Goal: Contribute content

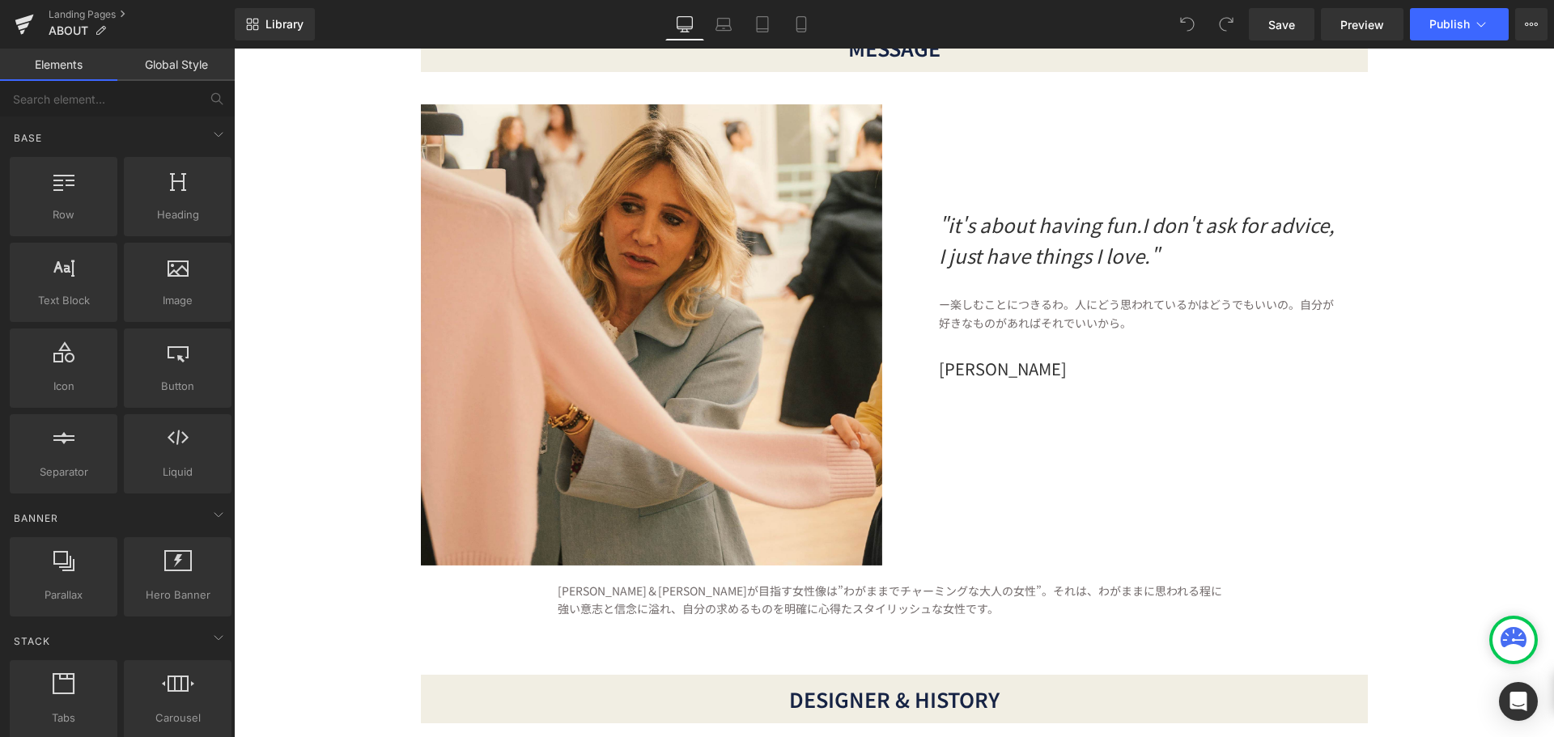
scroll to position [162, 0]
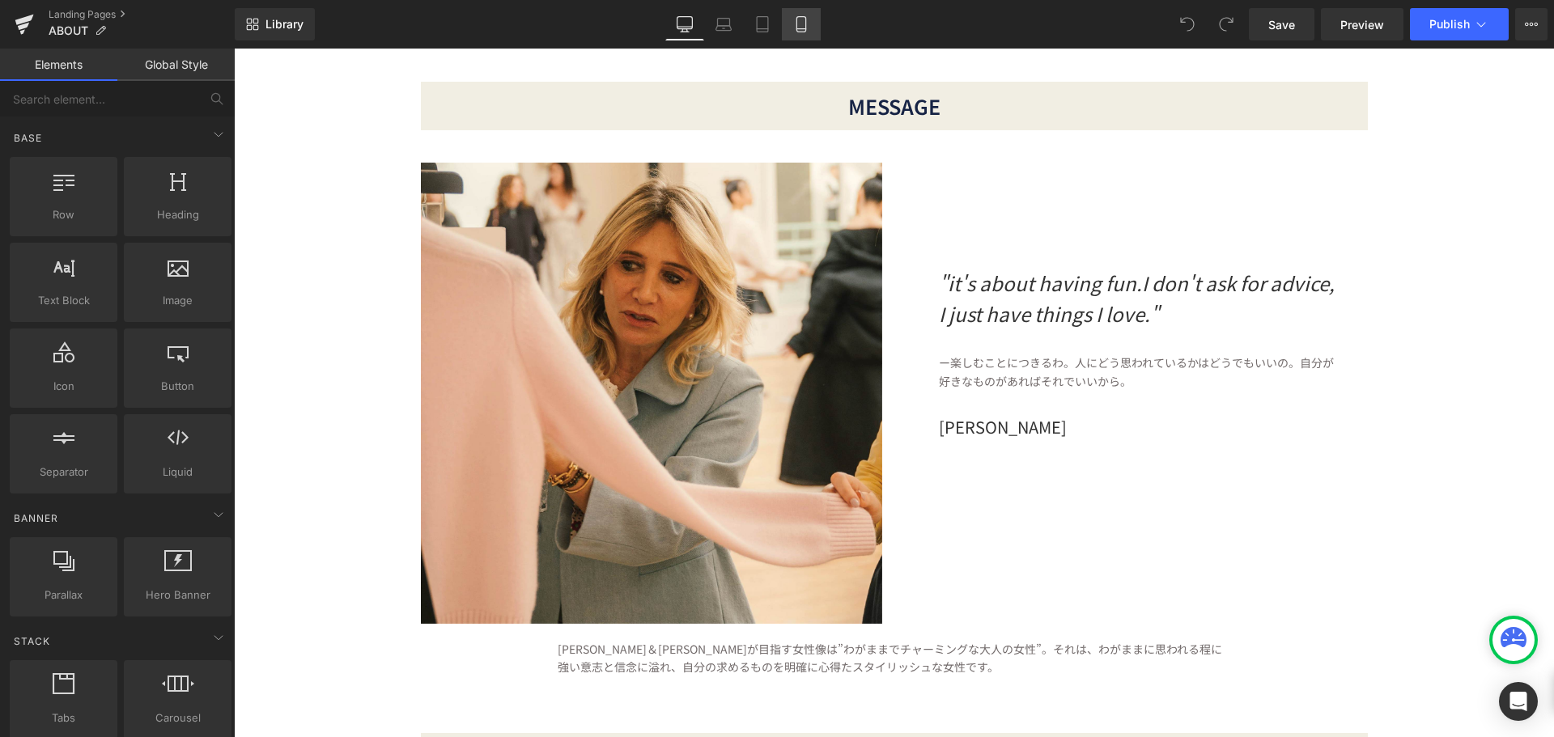
click at [792, 24] on link "Mobile" at bounding box center [801, 24] width 39 height 32
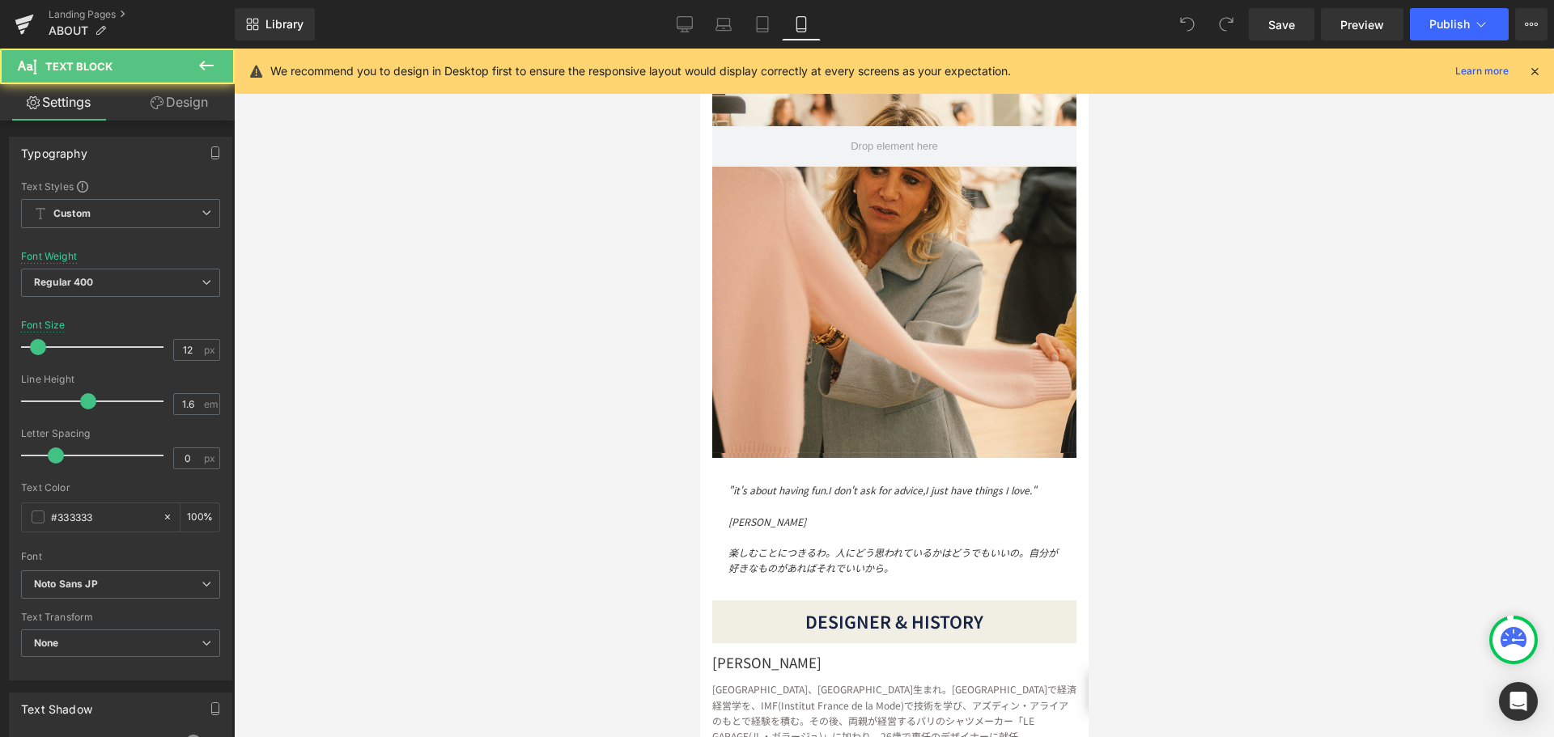
drag, startPoint x: 796, startPoint y: 512, endPoint x: 698, endPoint y: 514, distance: 98.7
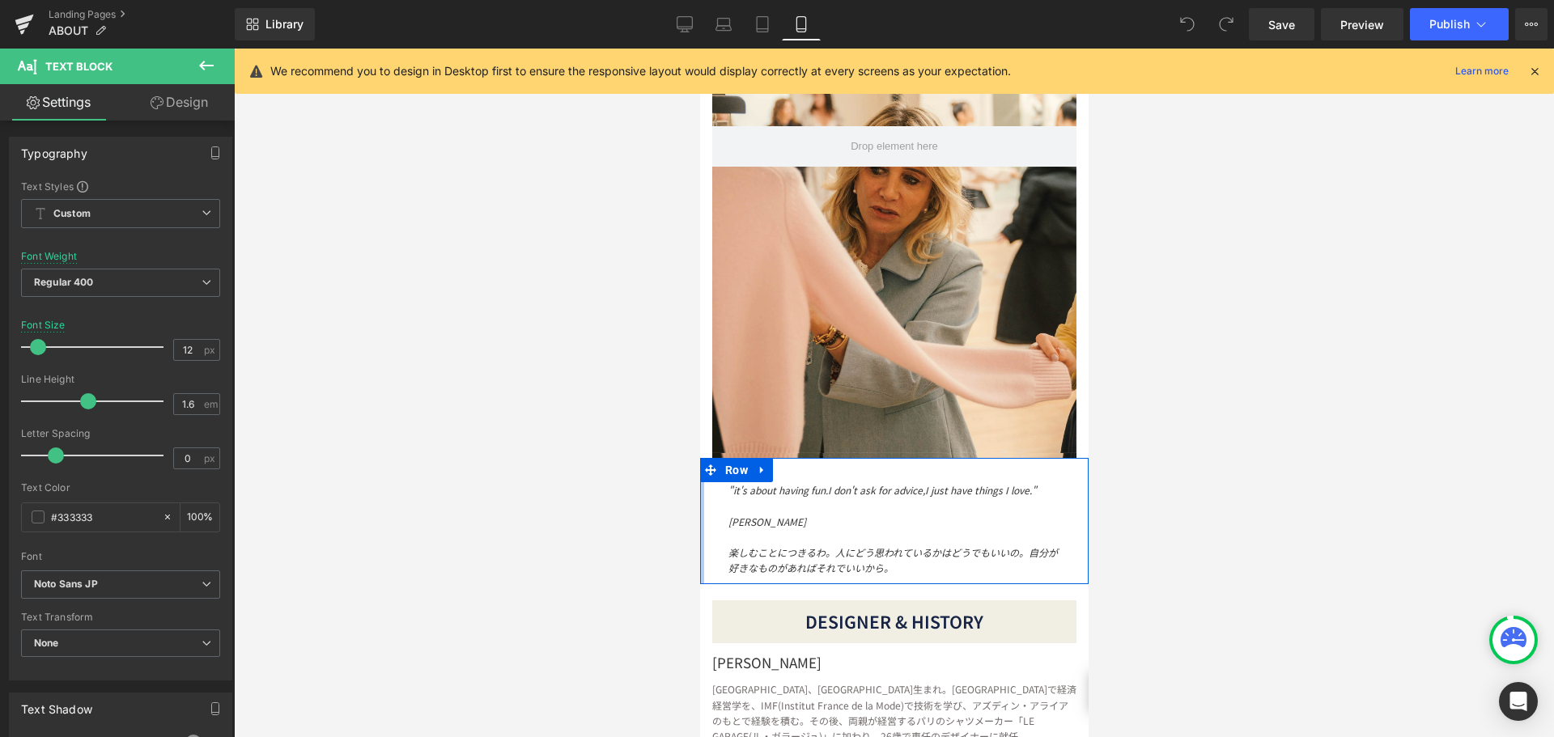
copy icon "[PERSON_NAME]"
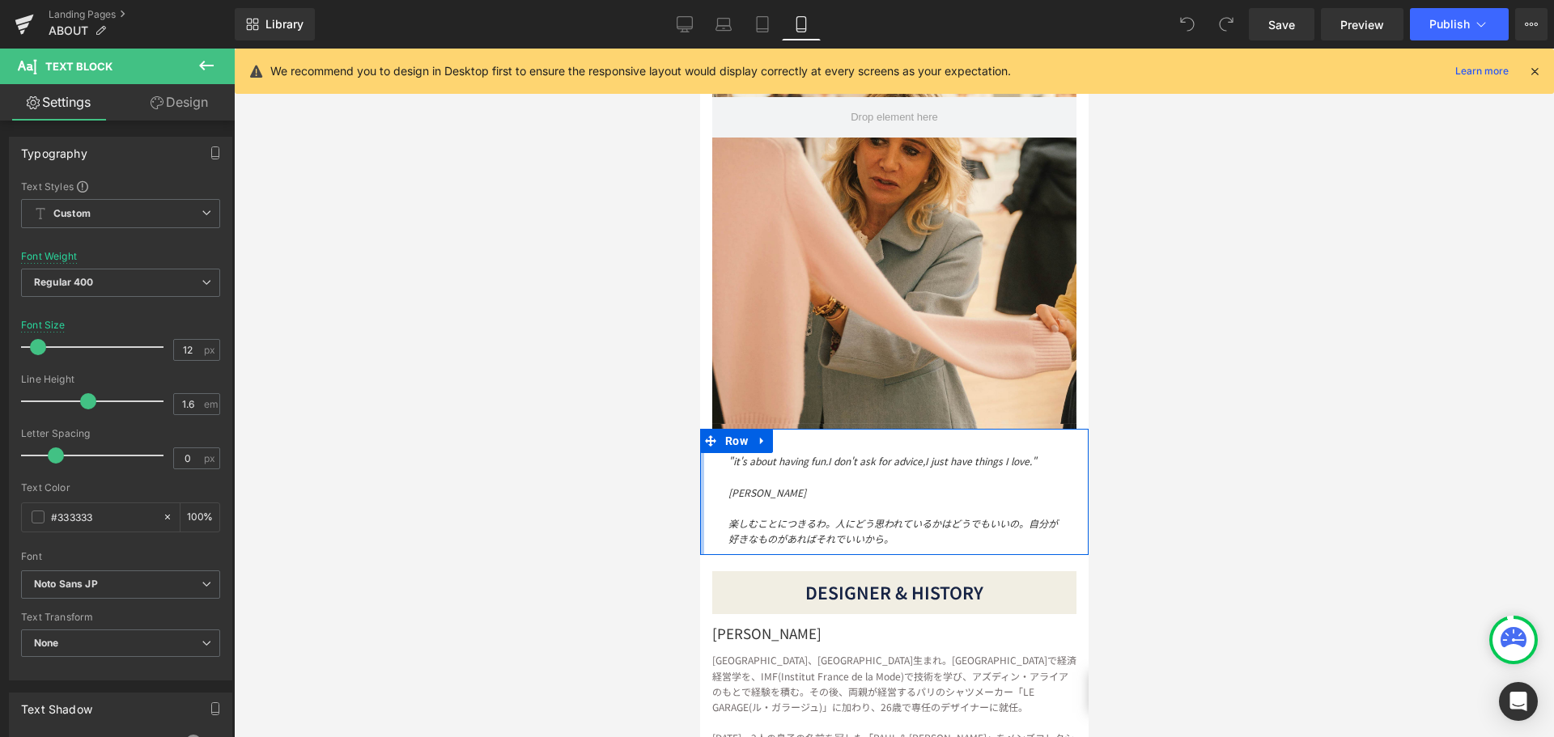
scroll to position [194, 0]
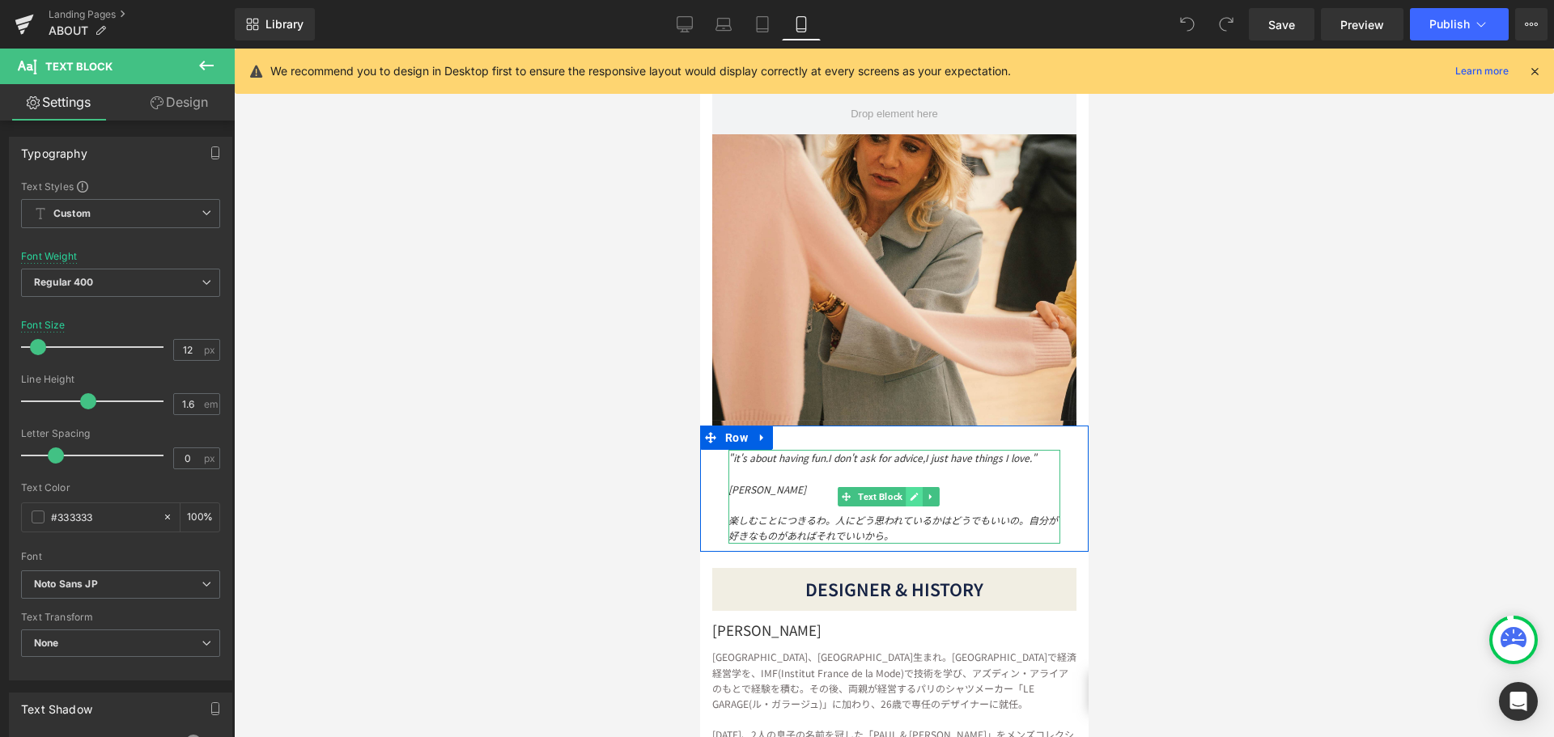
click at [916, 492] on icon at bounding box center [913, 497] width 9 height 10
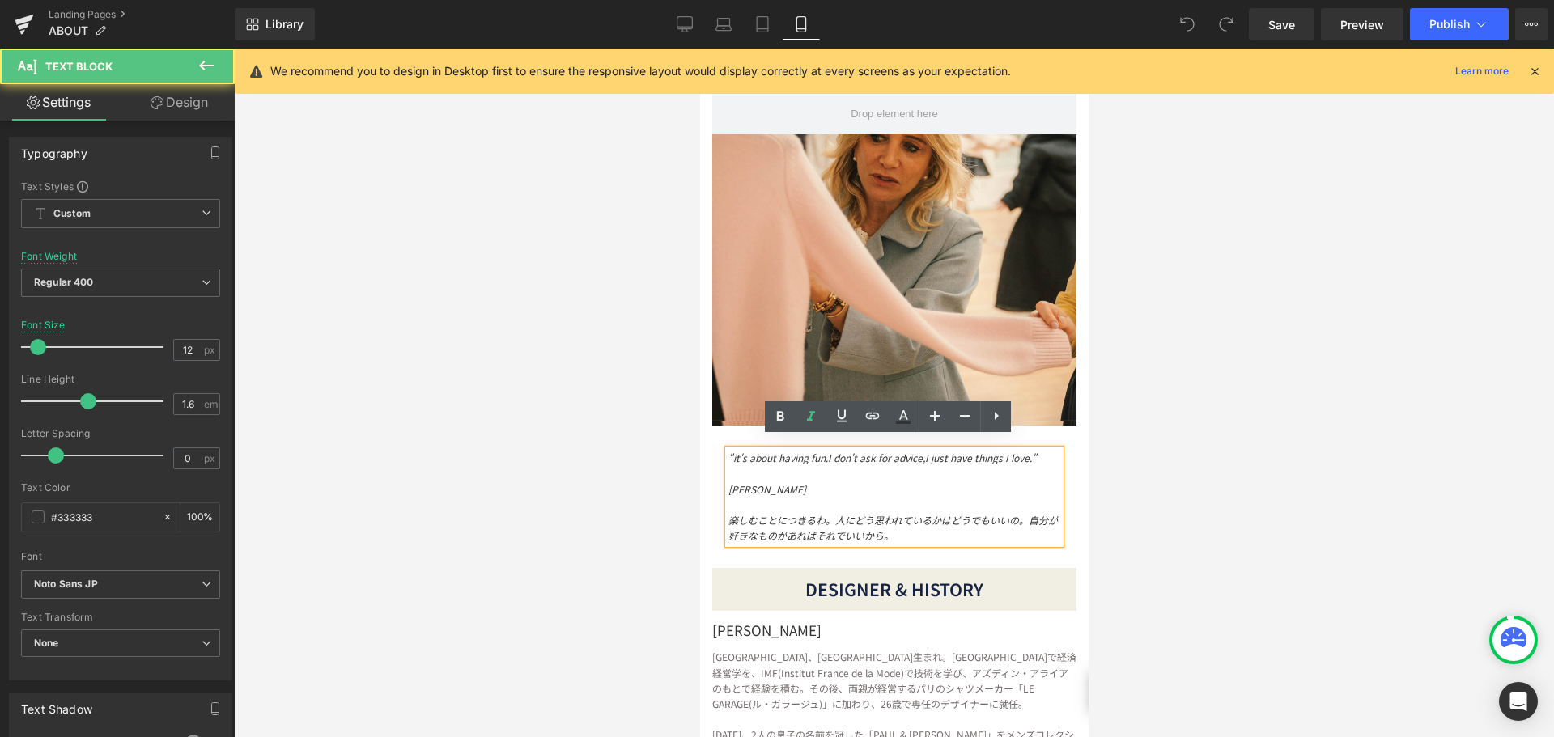
click at [762, 482] on icon "[PERSON_NAME]" at bounding box center [767, 489] width 78 height 14
drag, startPoint x: 748, startPoint y: 479, endPoint x: 847, endPoint y: 472, distance: 99.0
click at [832, 482] on p "[PERSON_NAME]" at bounding box center [894, 489] width 332 height 15
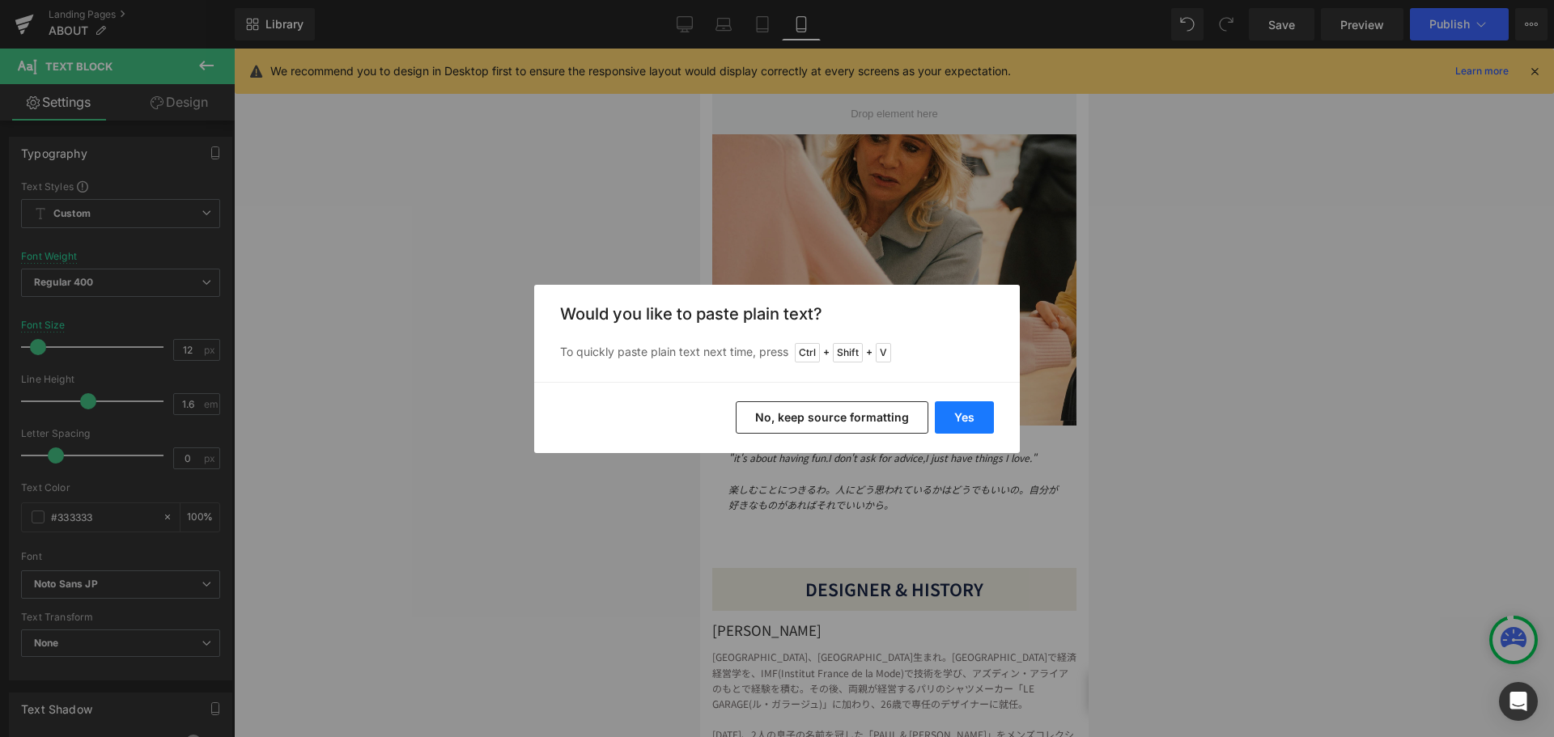
click at [963, 417] on button "Yes" at bounding box center [964, 417] width 59 height 32
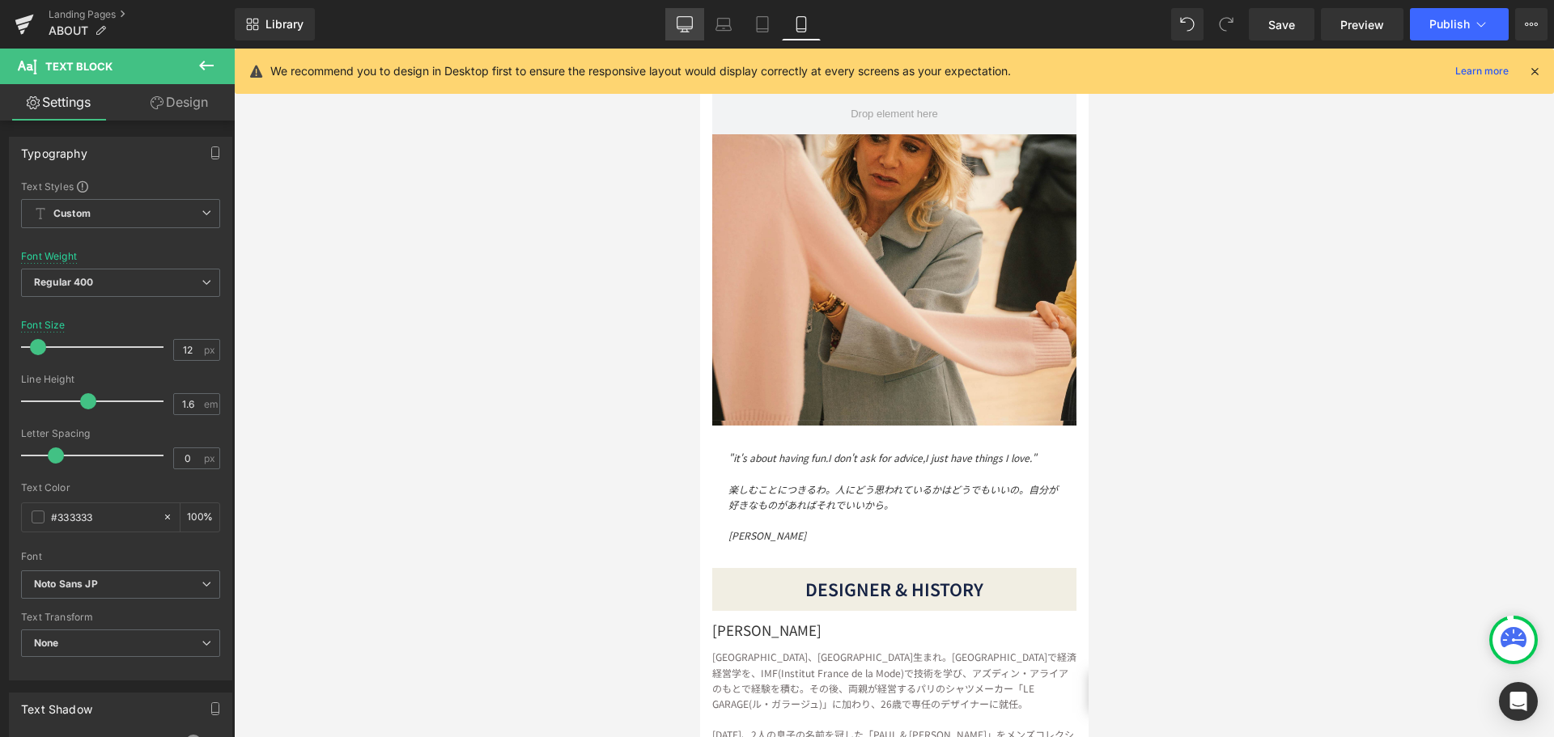
click at [694, 21] on link "Desktop" at bounding box center [684, 24] width 39 height 32
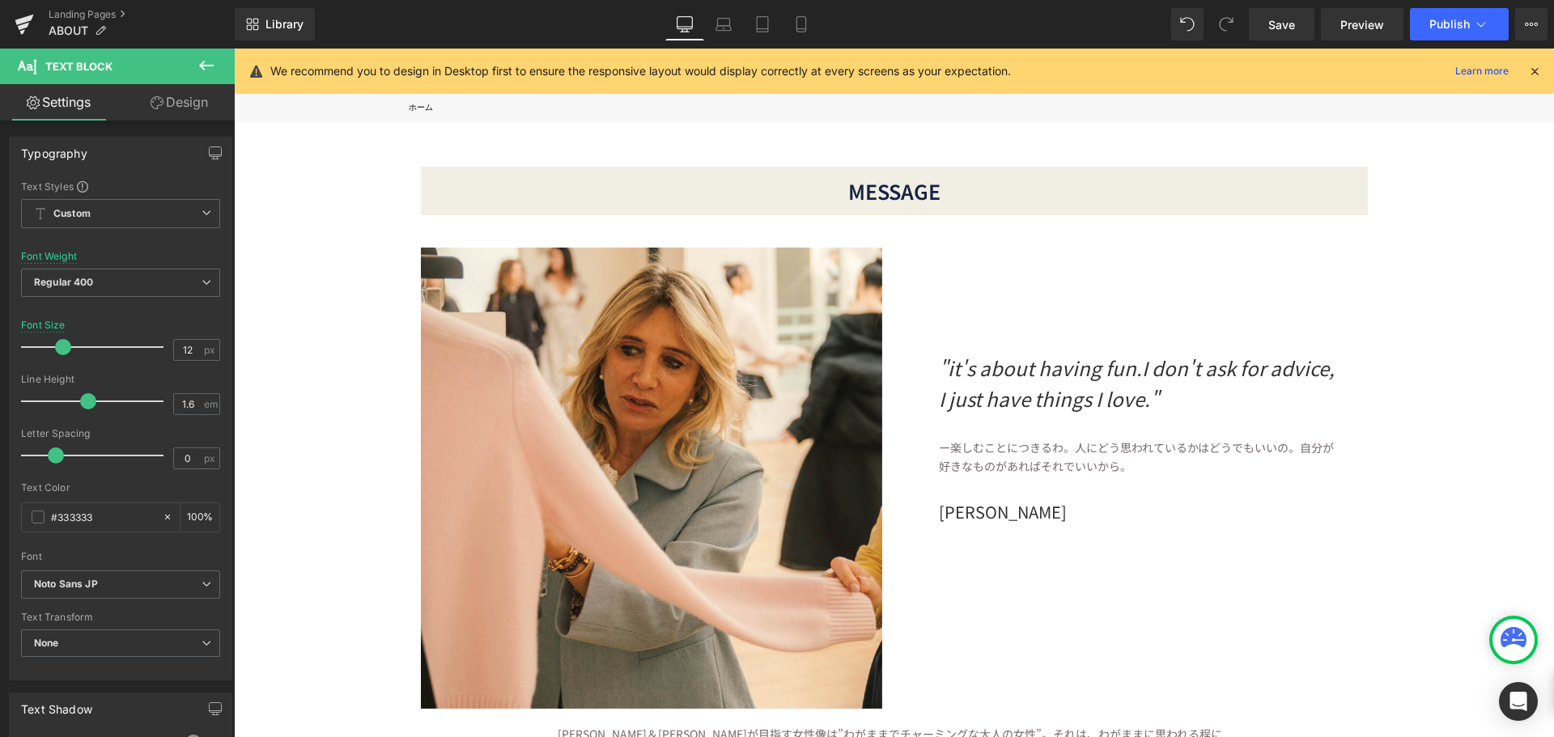
scroll to position [162, 0]
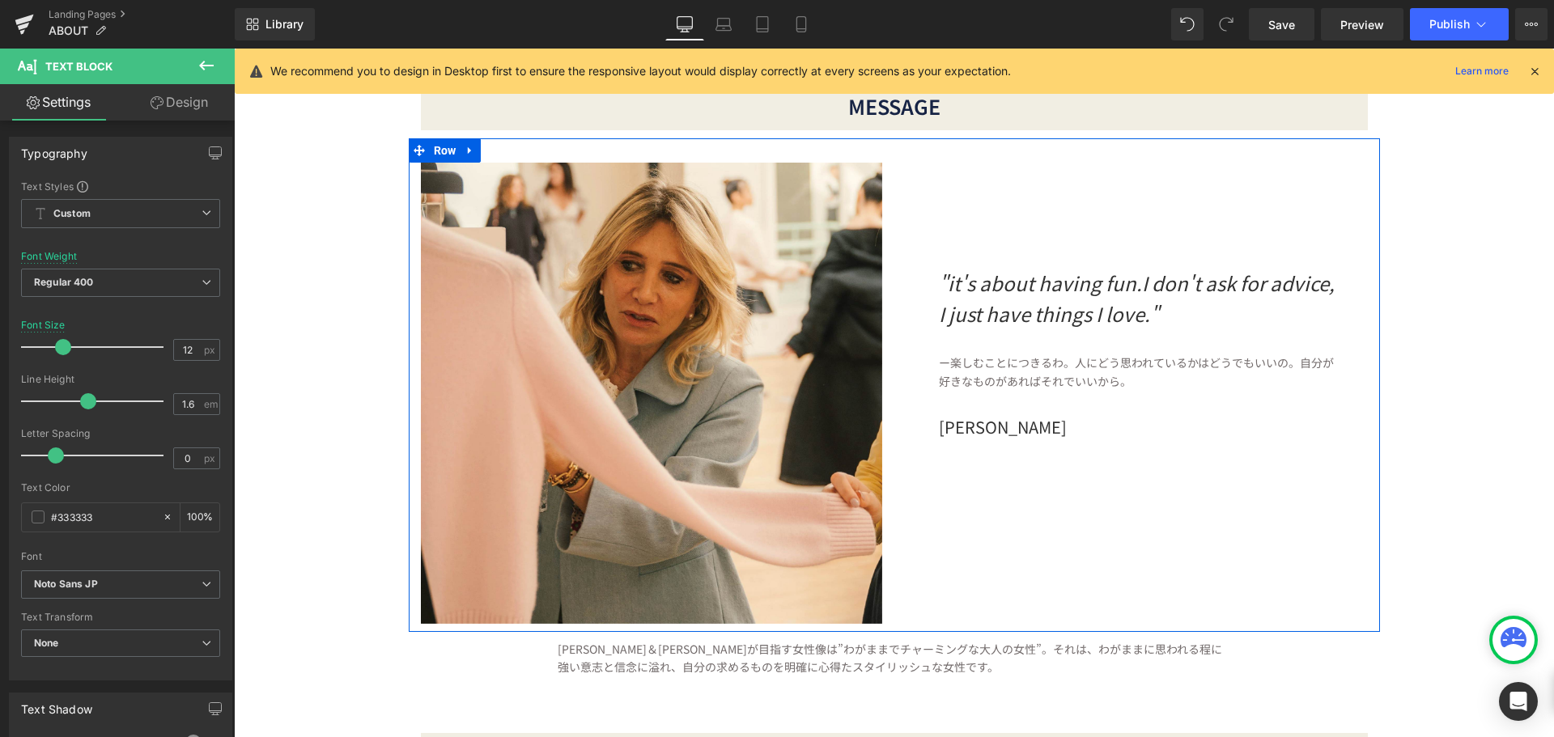
click at [1046, 433] on p "[PERSON_NAME]" at bounding box center [1141, 427] width 405 height 26
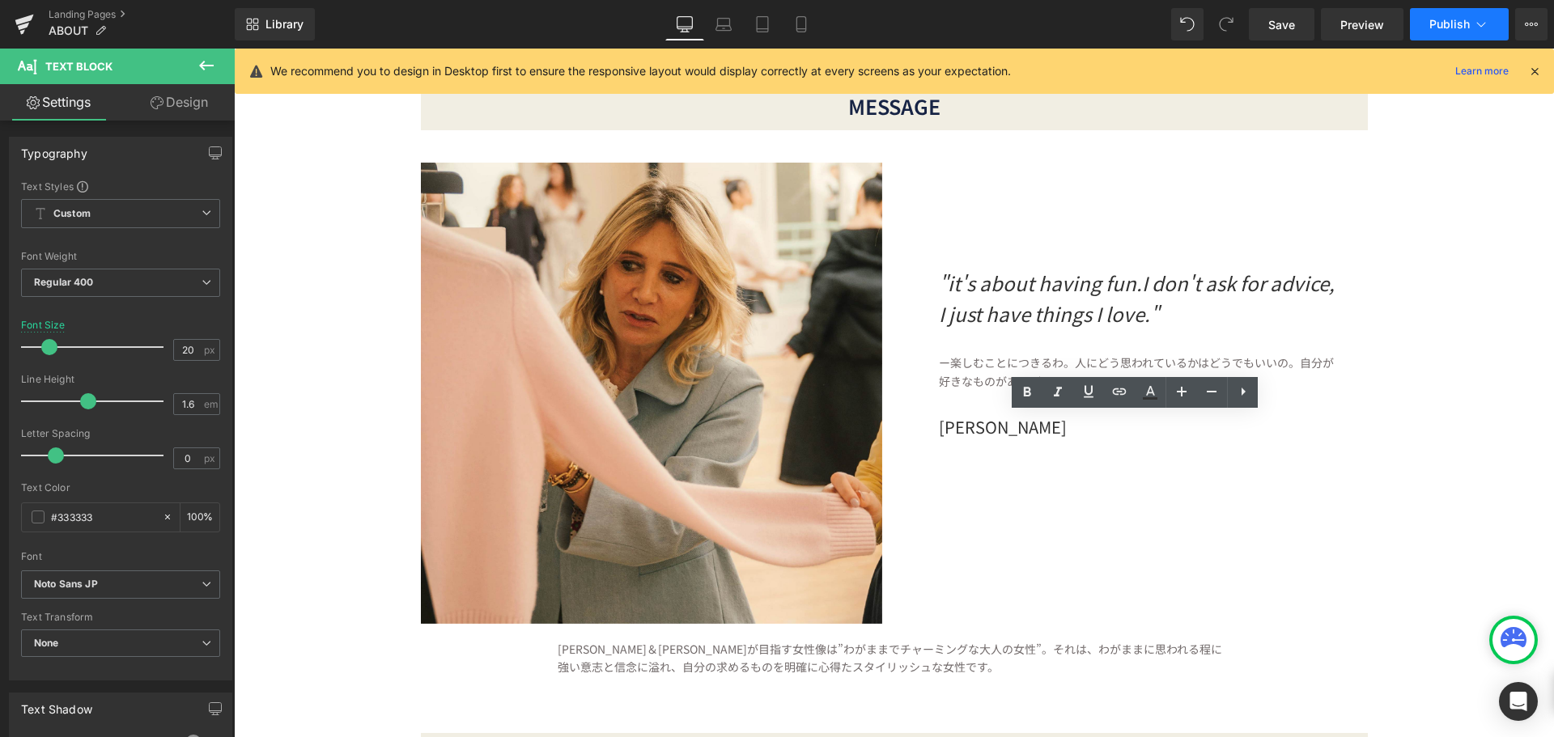
click at [1433, 19] on span "Publish" at bounding box center [1449, 24] width 40 height 13
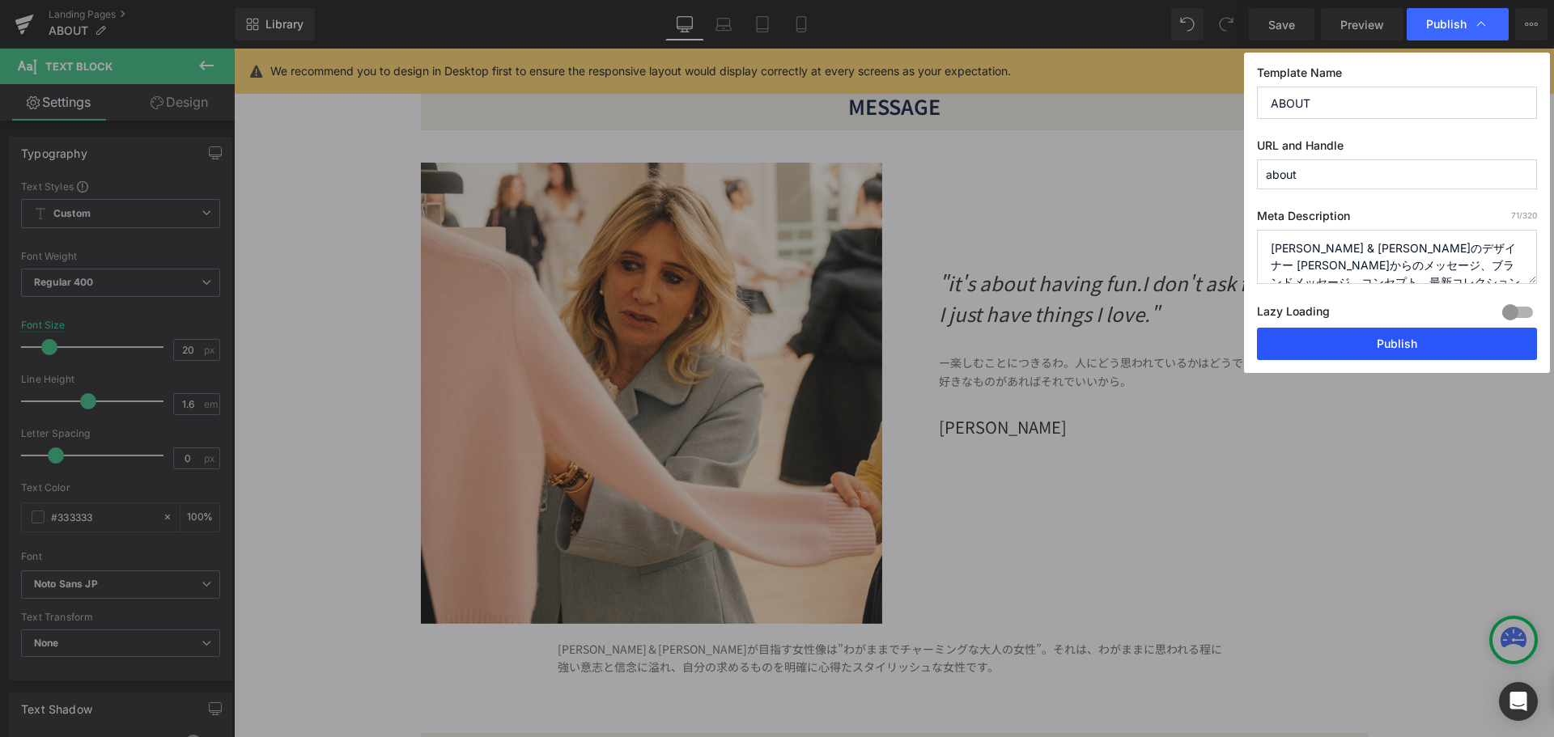
click at [1380, 352] on button "Publish" at bounding box center [1397, 344] width 280 height 32
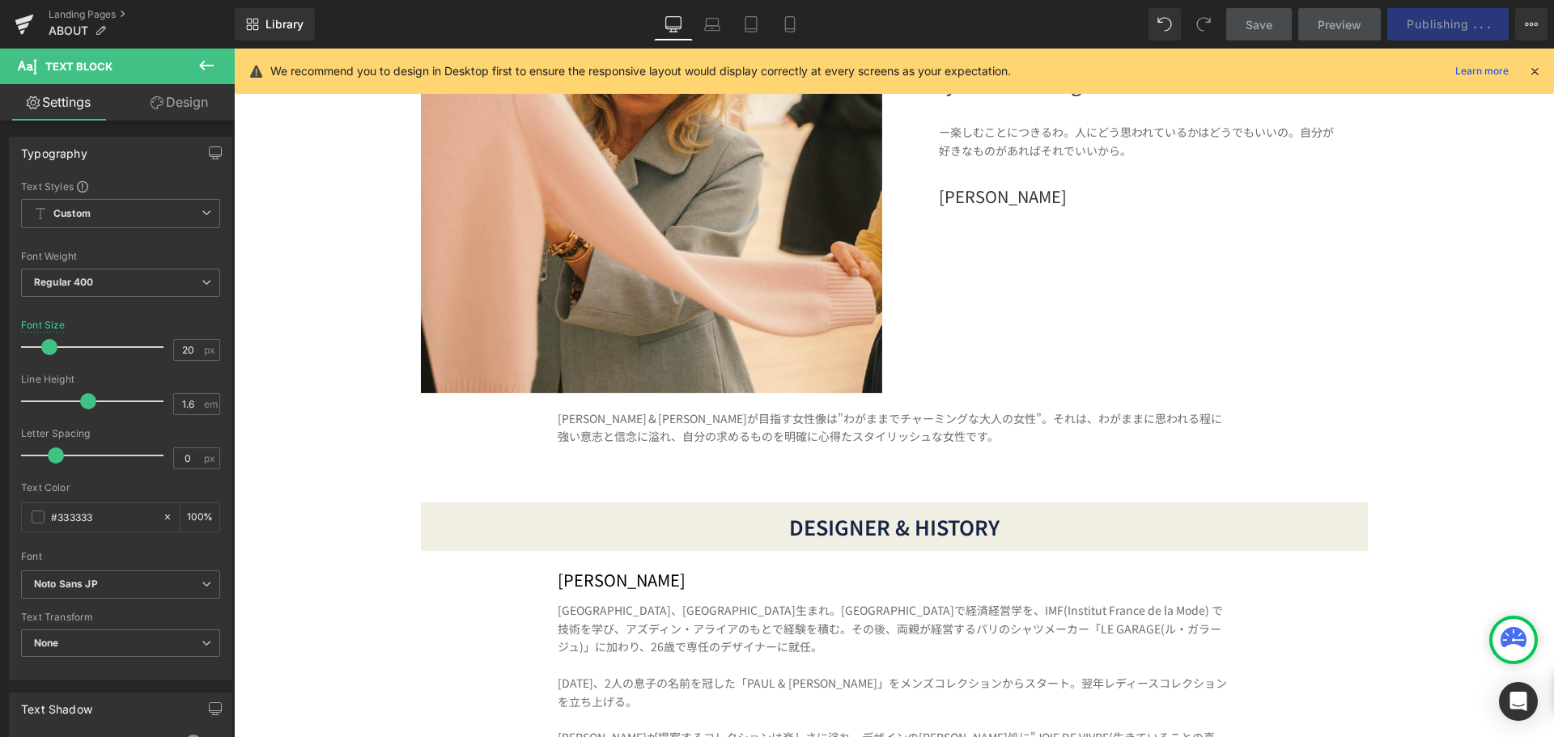
scroll to position [647, 0]
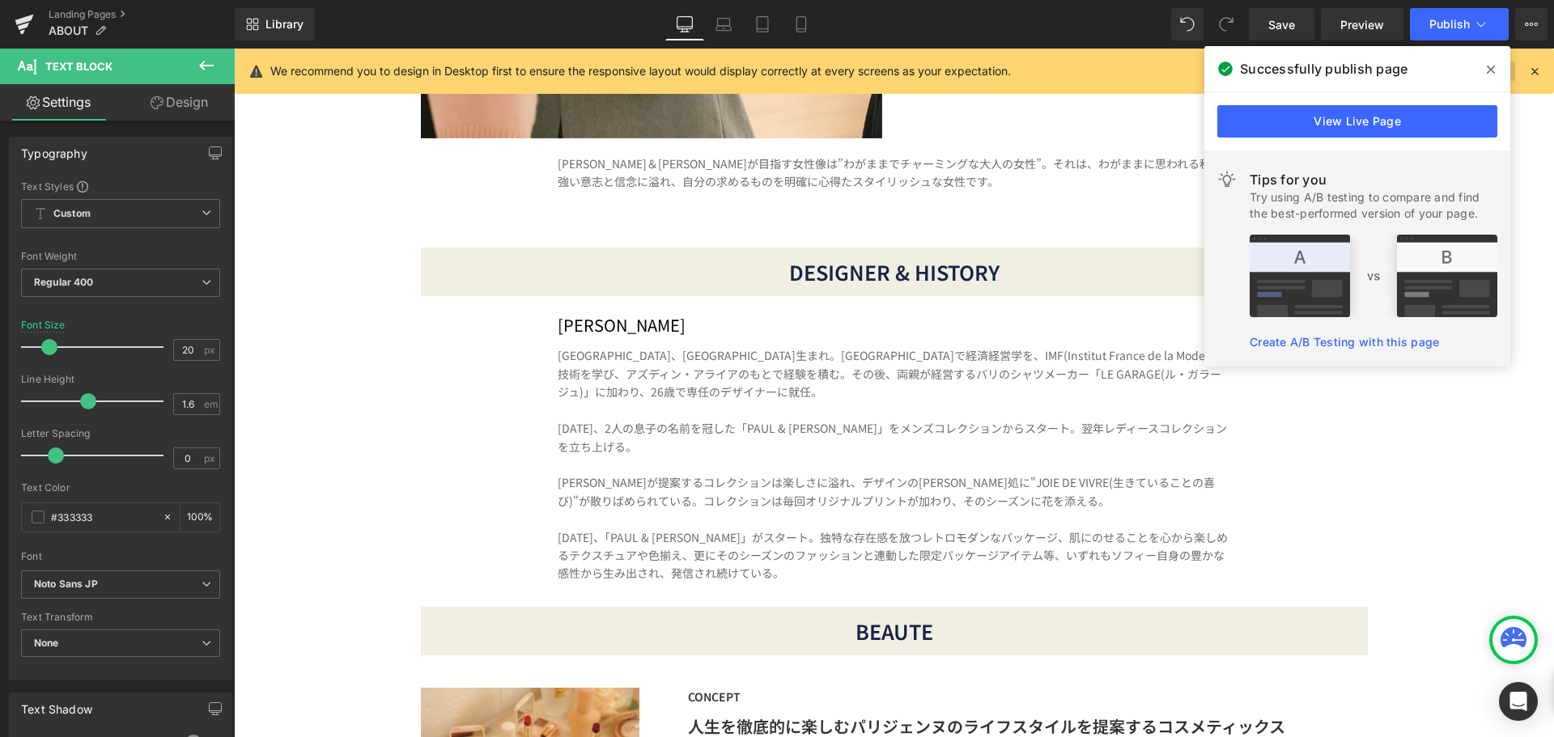
click at [1492, 72] on icon at bounding box center [1491, 70] width 8 height 8
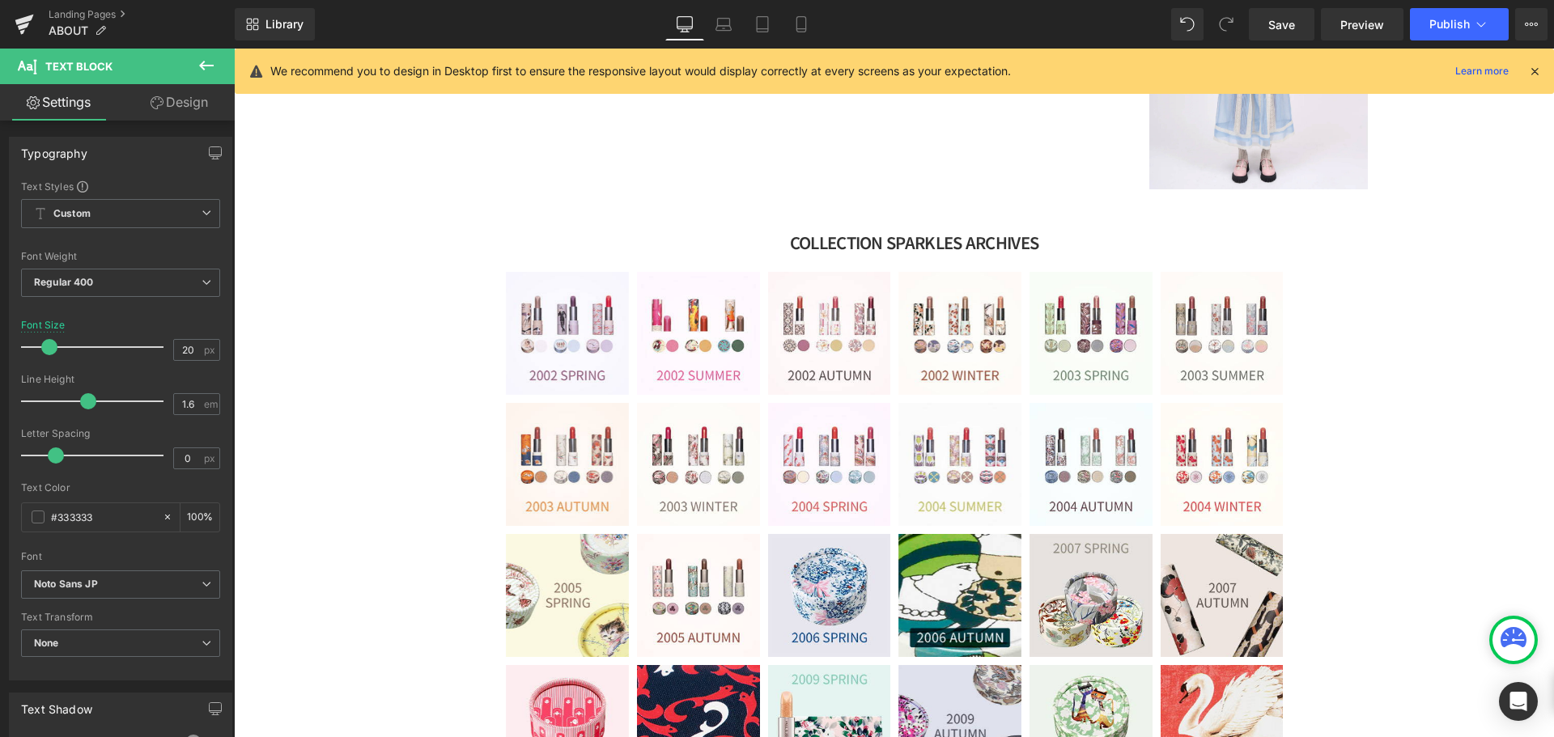
scroll to position [2509, 0]
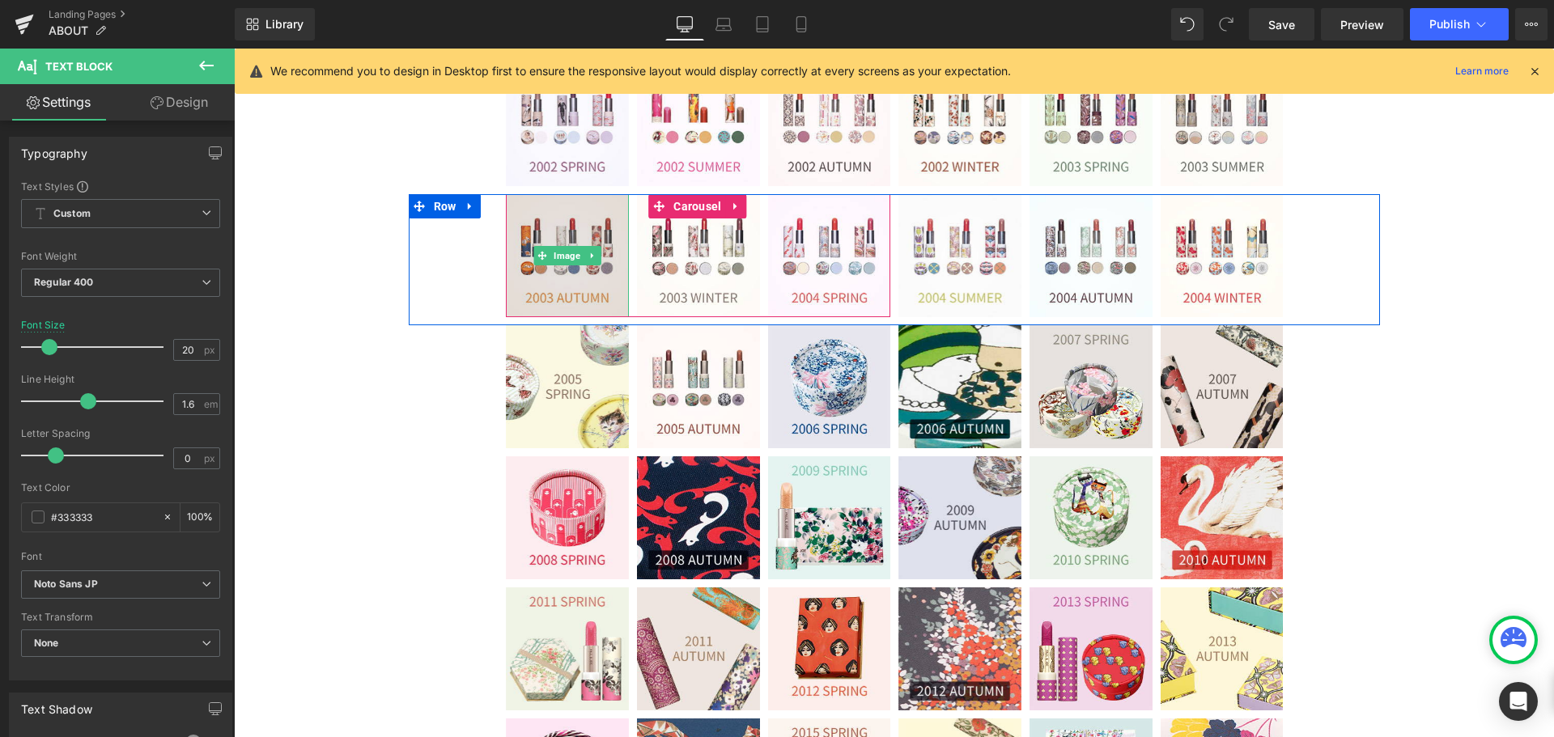
click at [596, 248] on img at bounding box center [567, 255] width 123 height 123
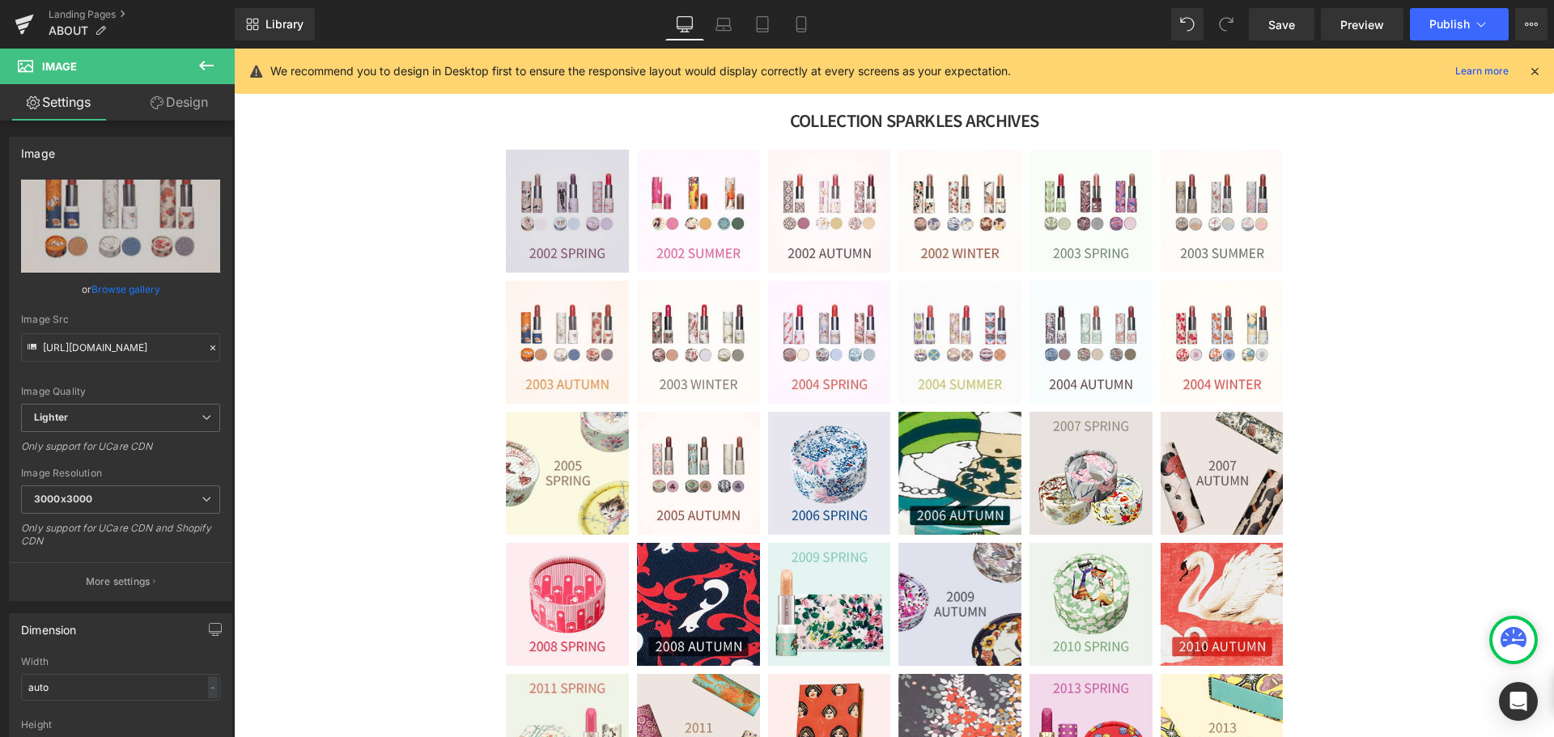
scroll to position [2428, 0]
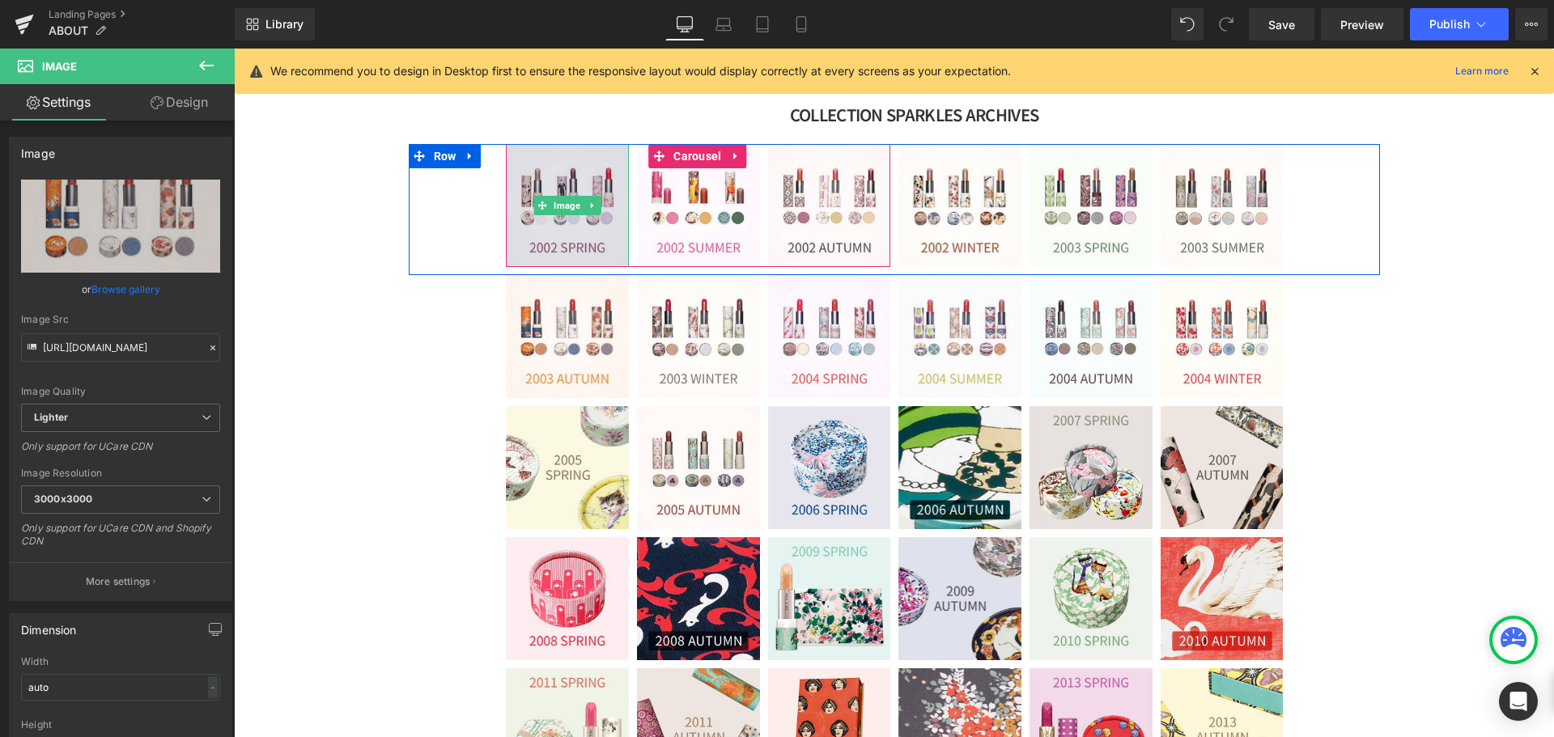
click at [588, 185] on img at bounding box center [567, 205] width 123 height 123
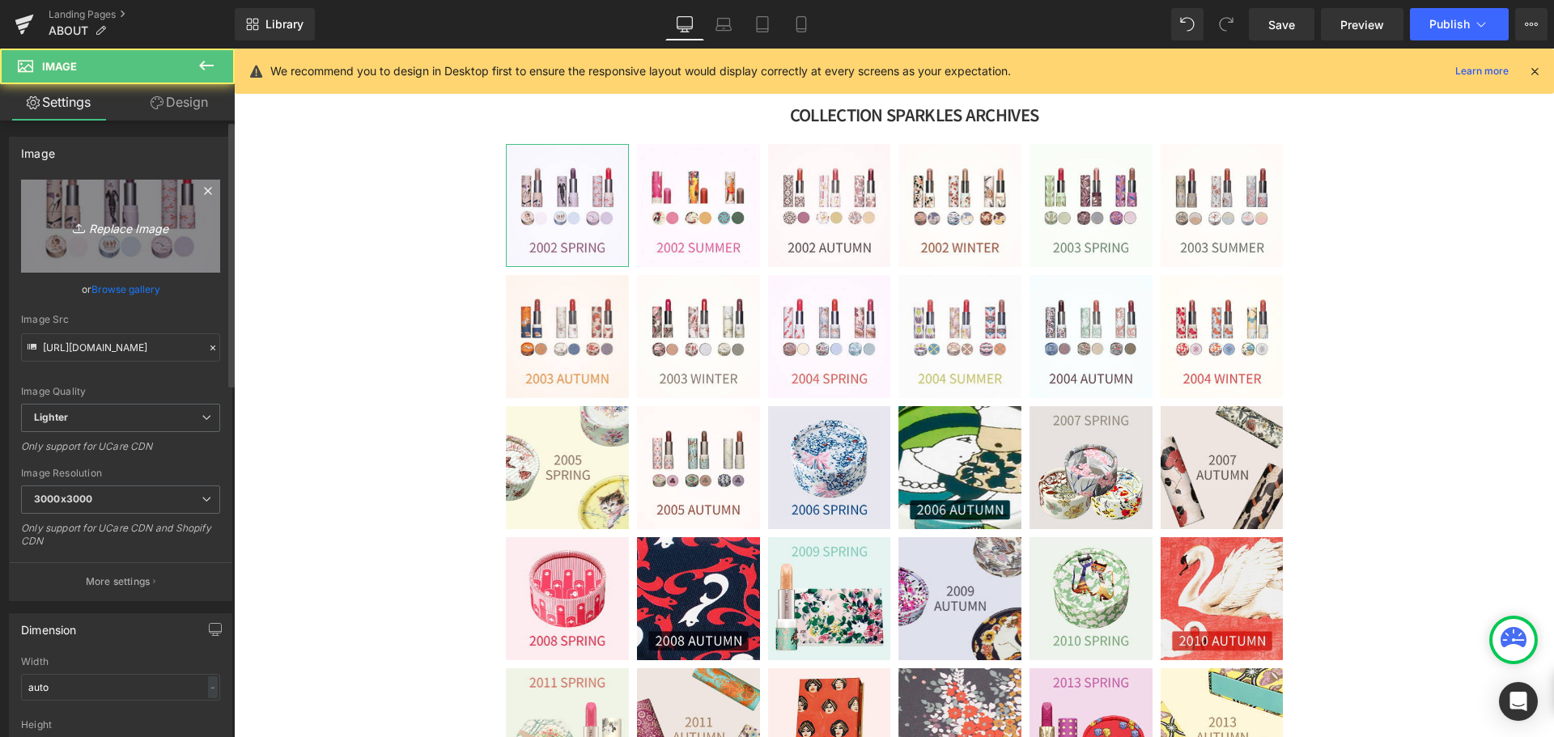
click at [116, 214] on link "Replace Image" at bounding box center [120, 226] width 199 height 93
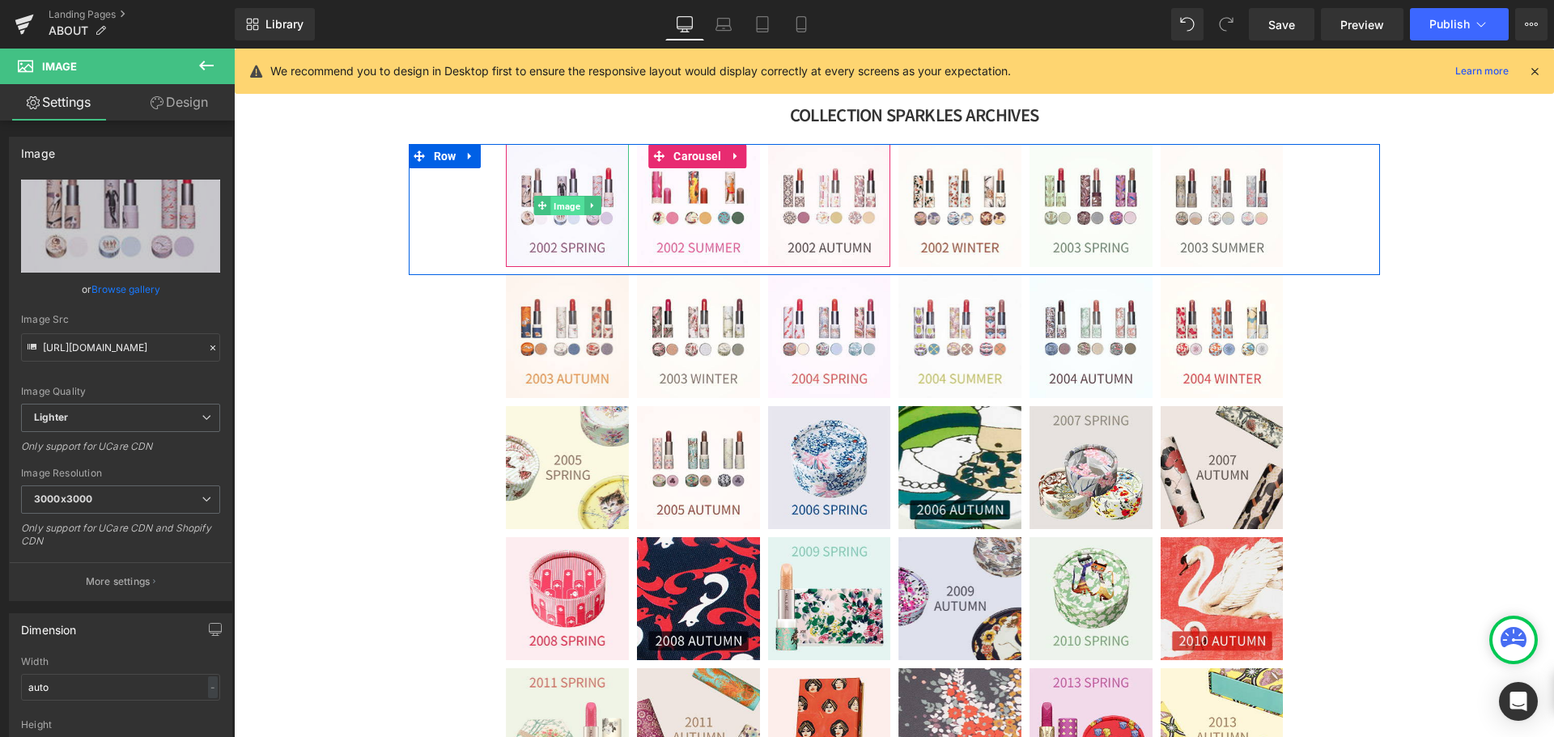
click at [559, 212] on span "Image" at bounding box center [566, 206] width 33 height 19
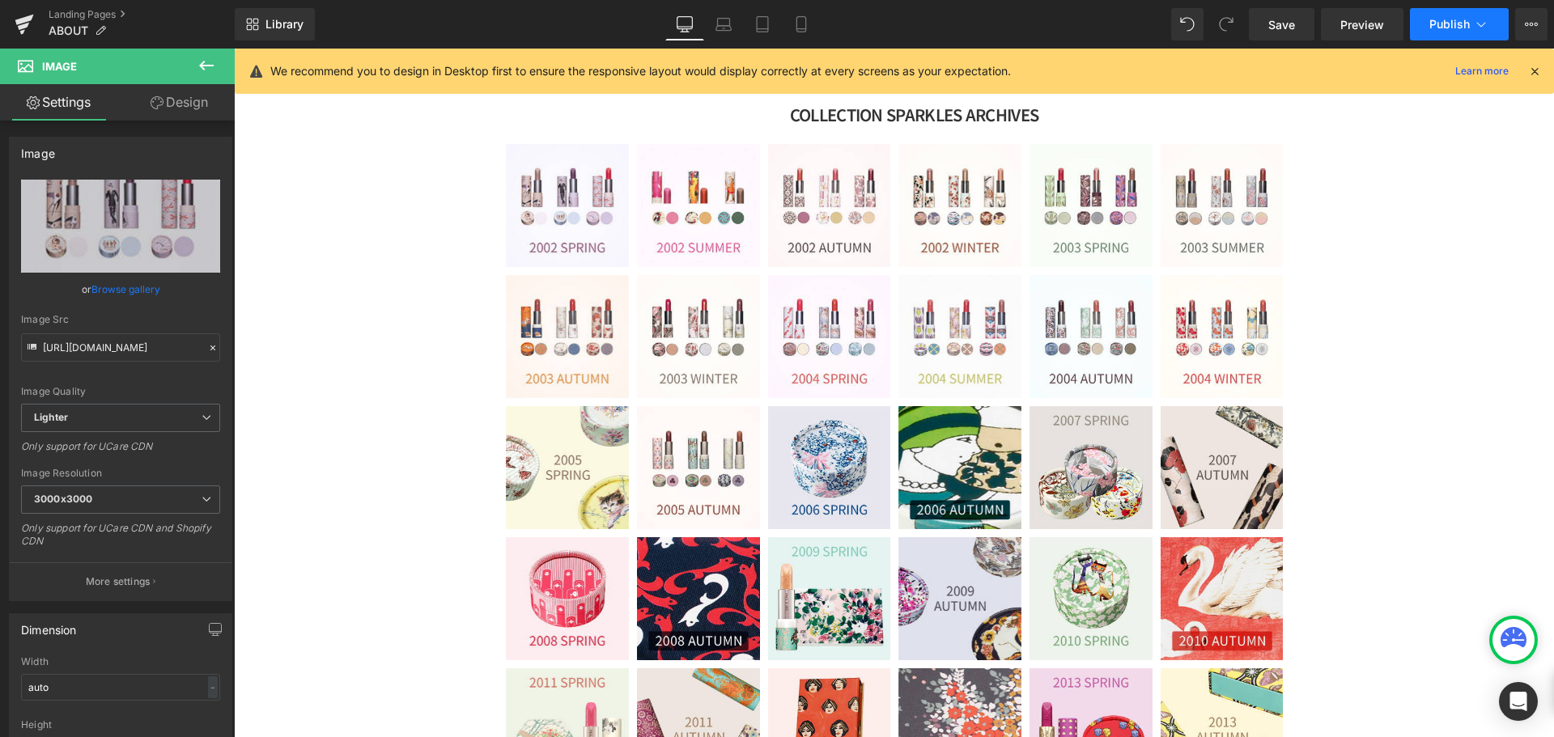
click at [1435, 26] on span "Publish" at bounding box center [1449, 24] width 40 height 13
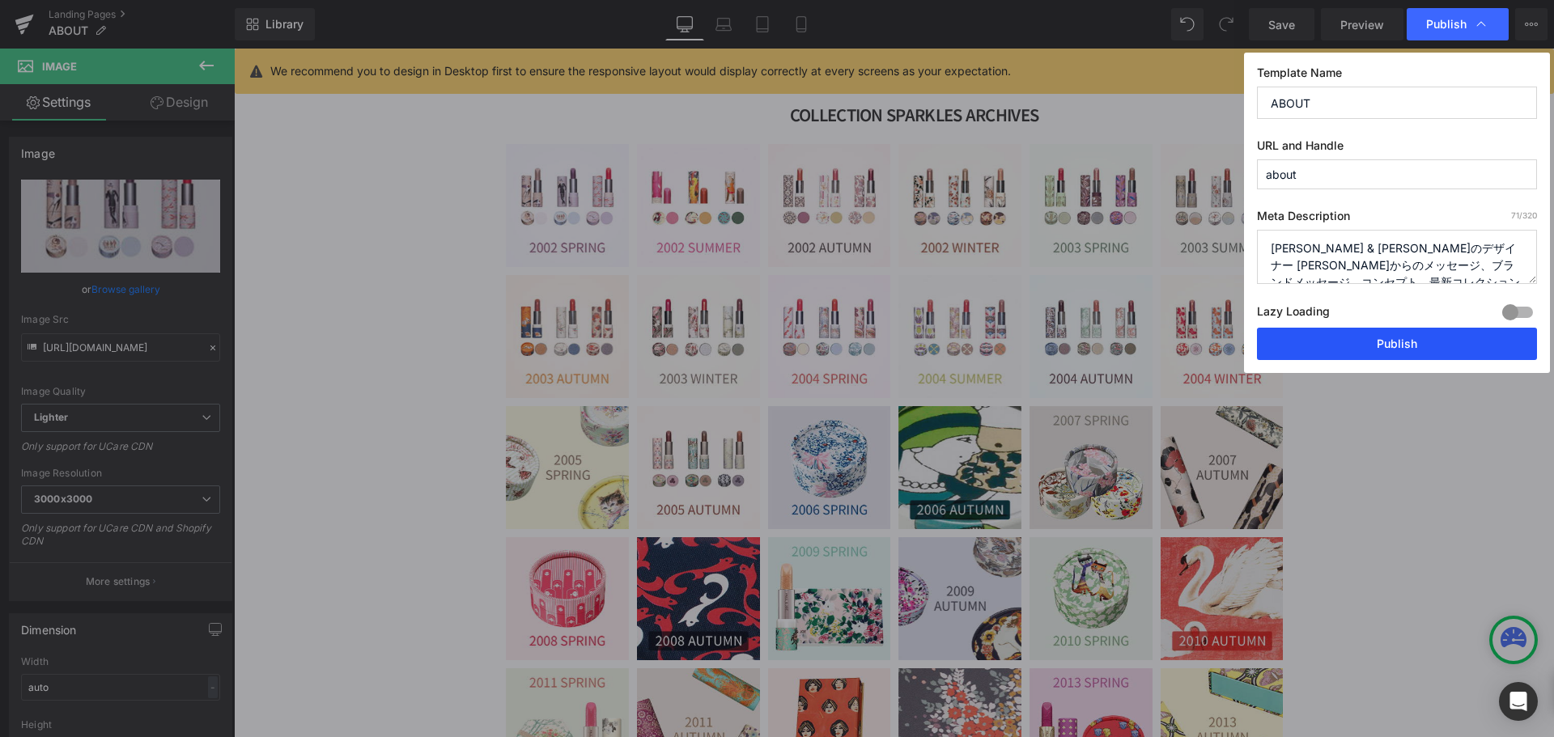
click at [1396, 342] on button "Publish" at bounding box center [1397, 344] width 280 height 32
